Goal: Information Seeking & Learning: Learn about a topic

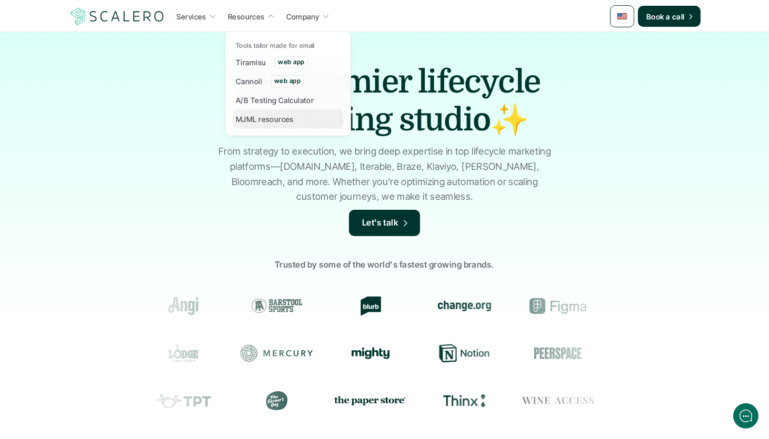
click at [257, 116] on p "MJML resources" at bounding box center [265, 119] width 58 height 11
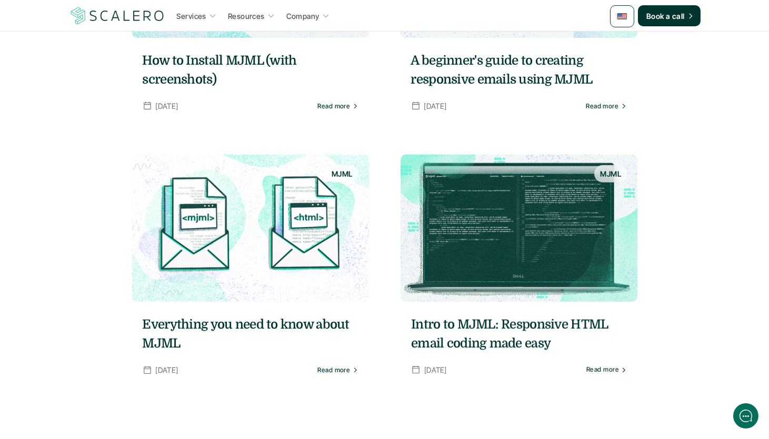
scroll to position [684, 0]
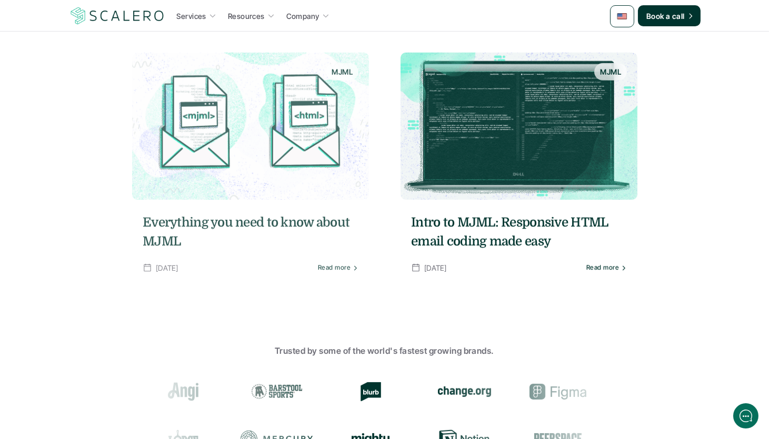
click at [441, 181] on img at bounding box center [518, 126] width 237 height 147
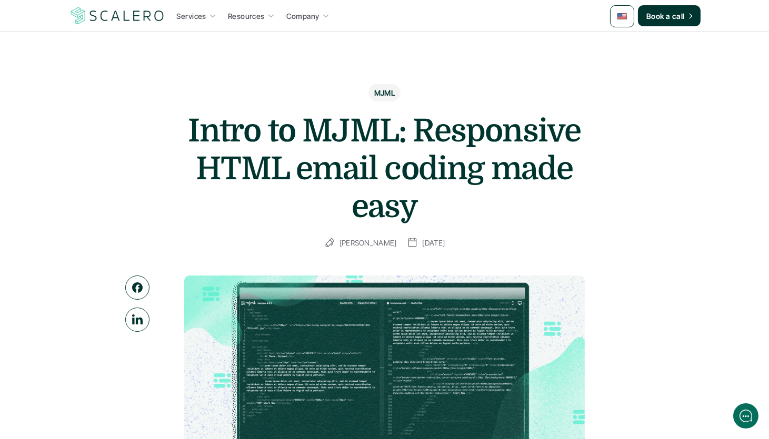
click at [233, 94] on div "MJML Intro to MJML: Responsive HTML email coding made easy Kristina Lauren Sept…" at bounding box center [384, 166] width 610 height 165
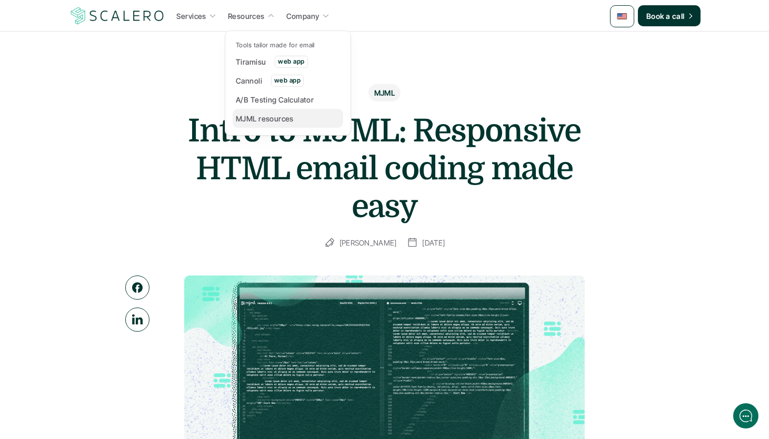
click at [264, 116] on p "MJML resources" at bounding box center [265, 118] width 58 height 11
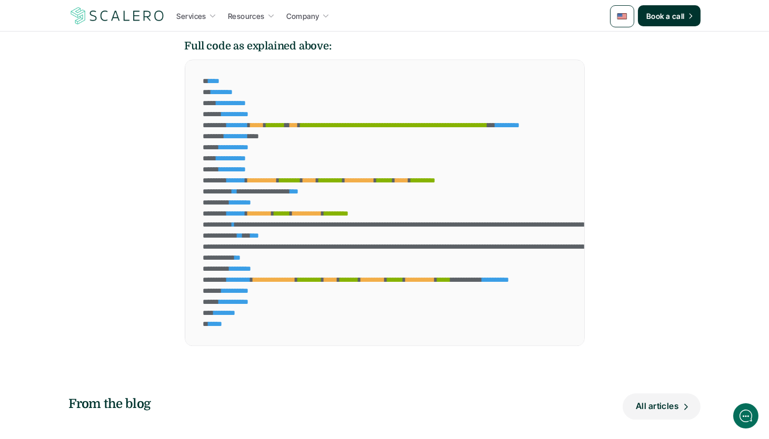
scroll to position [4126, 0]
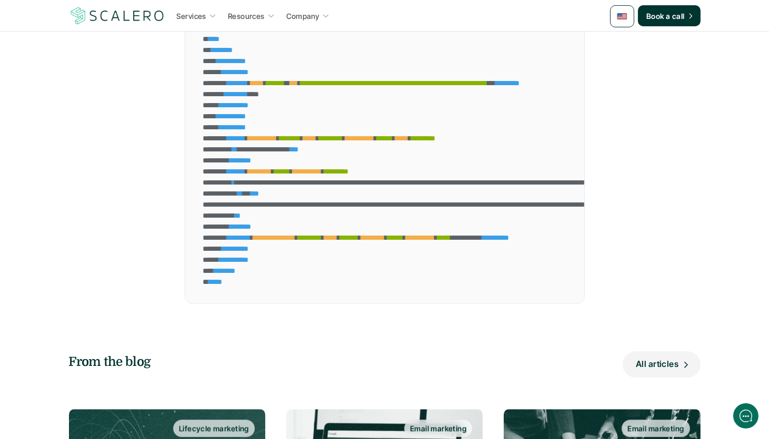
drag, startPoint x: 420, startPoint y: 289, endPoint x: 457, endPoint y: 129, distance: 163.8
drag, startPoint x: 457, startPoint y: 129, endPoint x: 462, endPoint y: 220, distance: 90.6
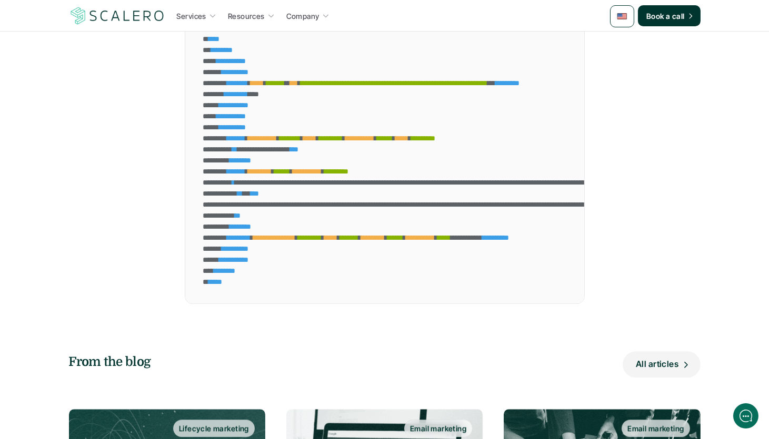
click at [359, 234] on span "*******" at bounding box center [349, 237] width 18 height 7
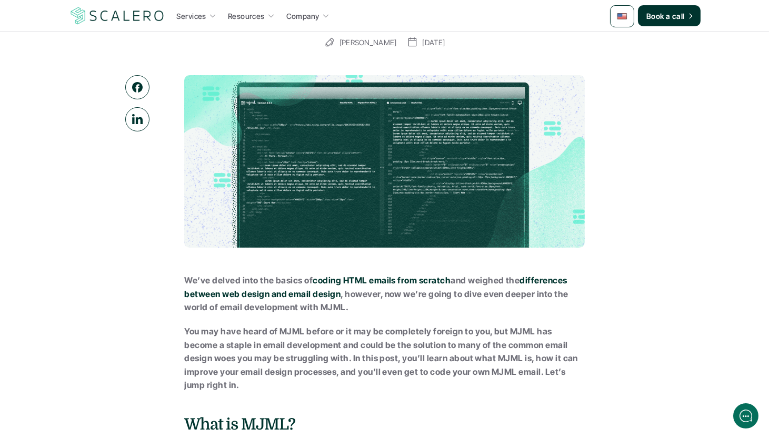
scroll to position [0, 0]
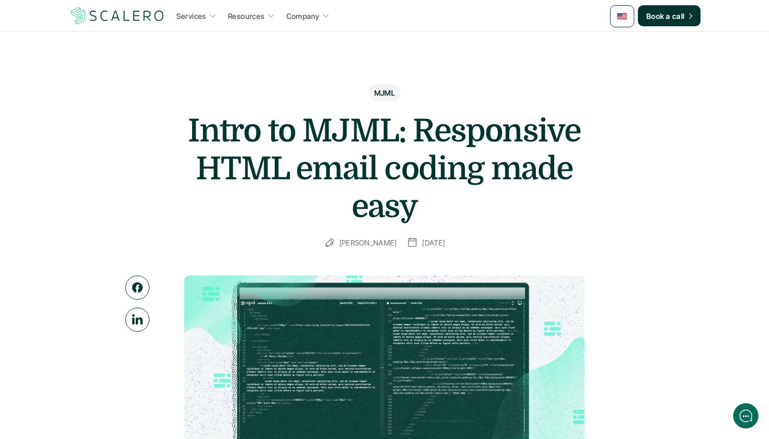
click at [319, 139] on h1 "Intro to MJML: Responsive HTML email coding made easy" at bounding box center [384, 169] width 421 height 114
copy div "Intro to MJML: Responsive HTML email coding made easy"
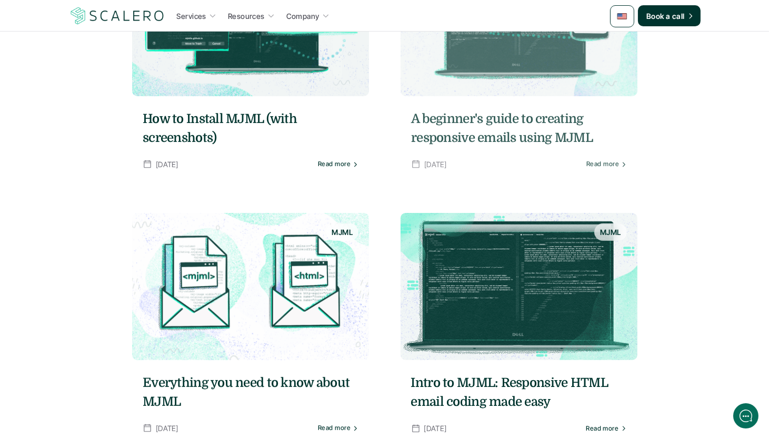
scroll to position [453, 0]
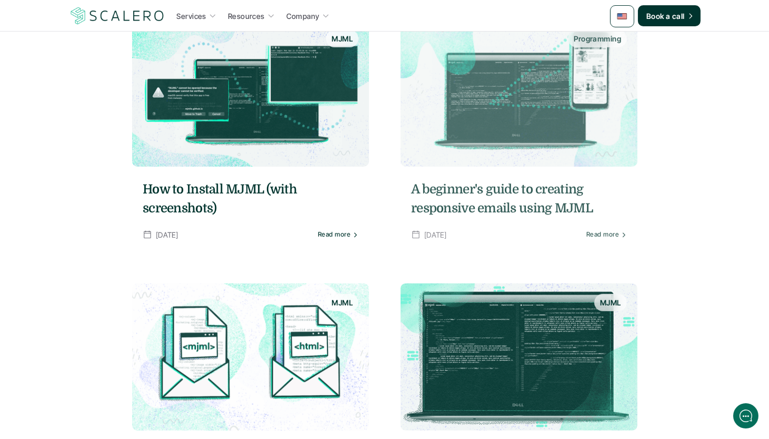
click at [485, 105] on img at bounding box center [518, 92] width 237 height 147
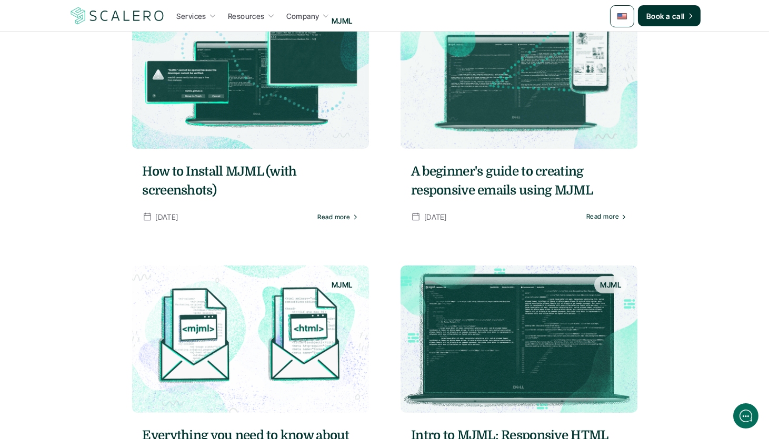
scroll to position [250, 0]
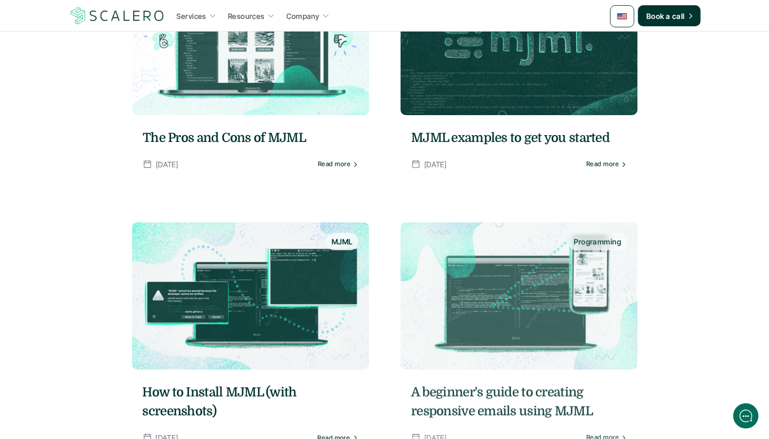
click at [487, 110] on img at bounding box center [518, 41] width 237 height 147
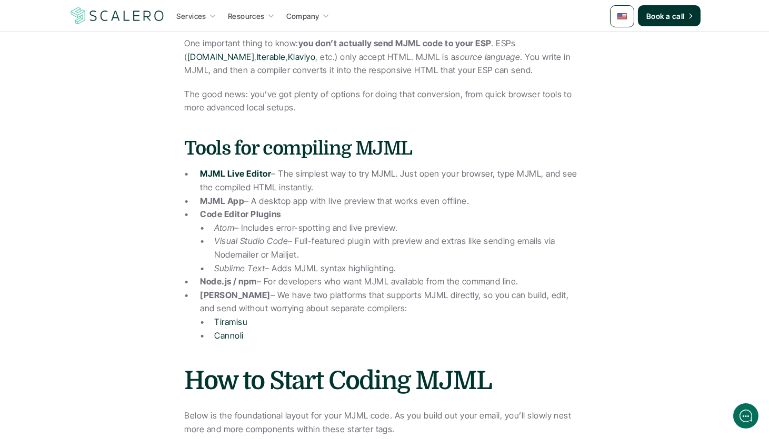
scroll to position [955, 0]
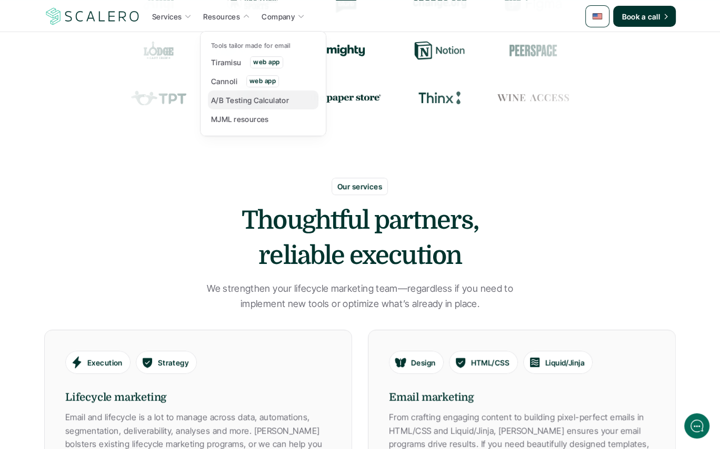
click at [225, 113] on div "MJML resources" at bounding box center [243, 119] width 64 height 13
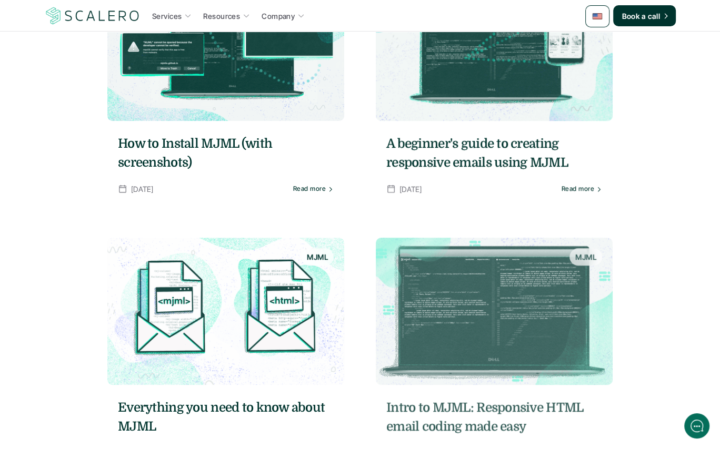
scroll to position [623, 0]
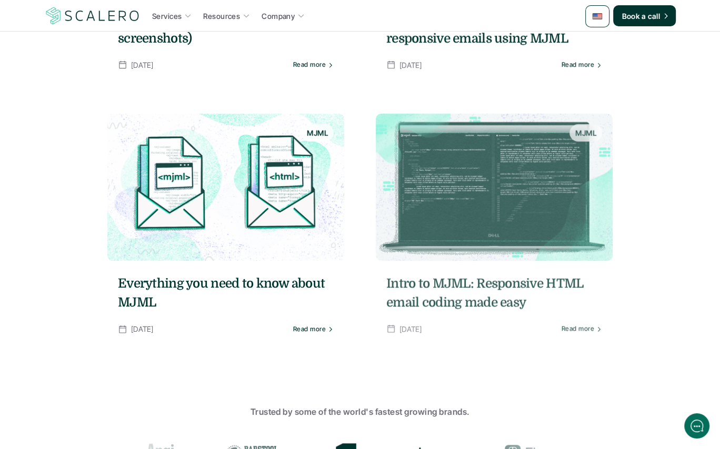
click at [447, 183] on img at bounding box center [494, 187] width 237 height 147
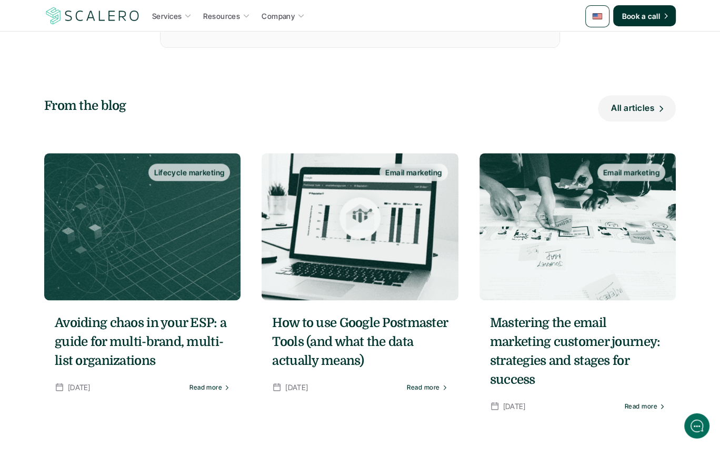
scroll to position [4675, 0]
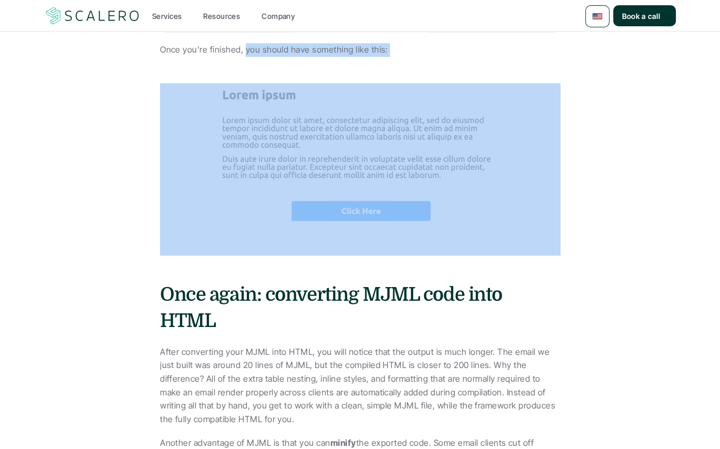
click at [428, 256] on img at bounding box center [360, 169] width 400 height 173
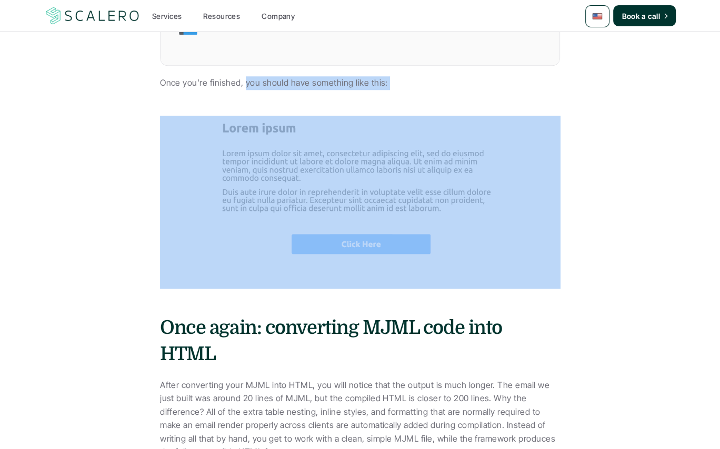
click at [543, 288] on img at bounding box center [360, 202] width 400 height 173
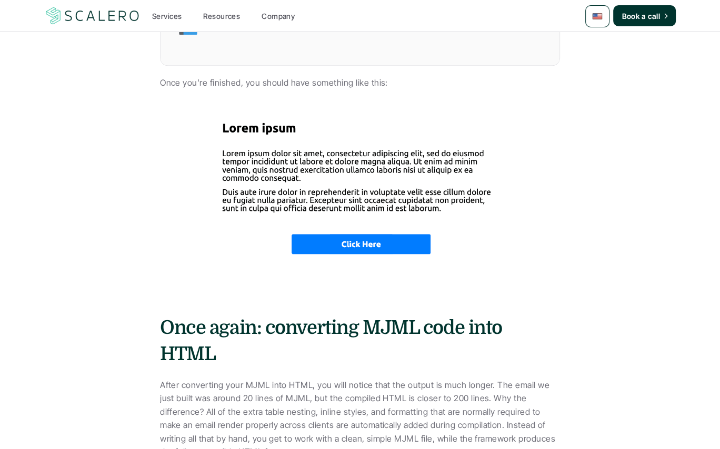
click at [521, 288] on img at bounding box center [360, 202] width 400 height 173
click at [384, 288] on img at bounding box center [360, 202] width 400 height 173
drag, startPoint x: 118, startPoint y: 251, endPoint x: 330, endPoint y: 299, distance: 217.5
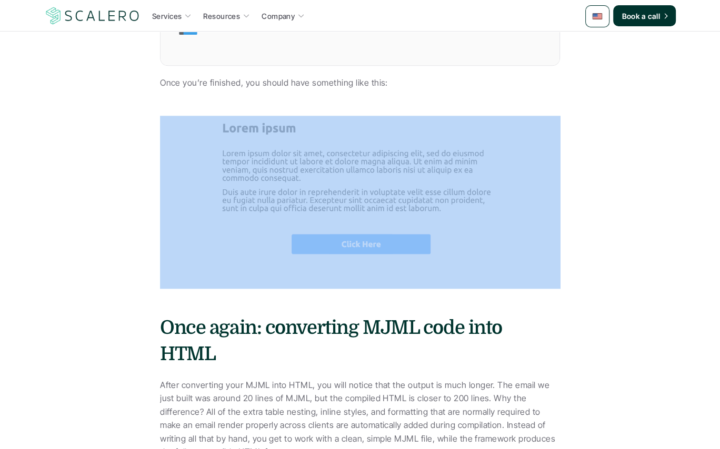
drag, startPoint x: 64, startPoint y: 198, endPoint x: 256, endPoint y: 365, distance: 254.0
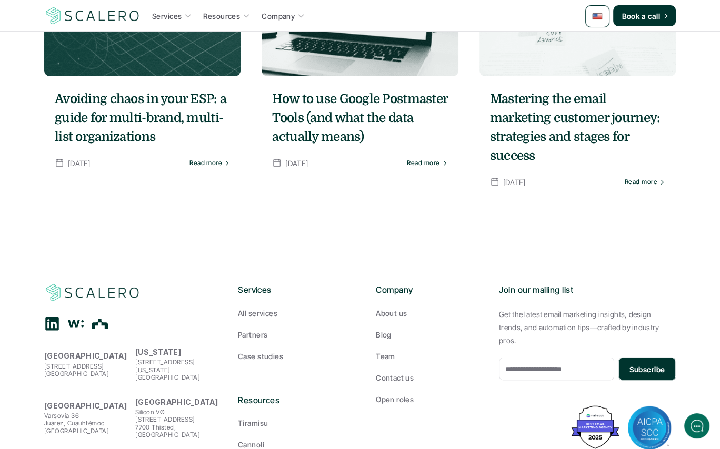
scroll to position [8300, 0]
